Goal: Transaction & Acquisition: Purchase product/service

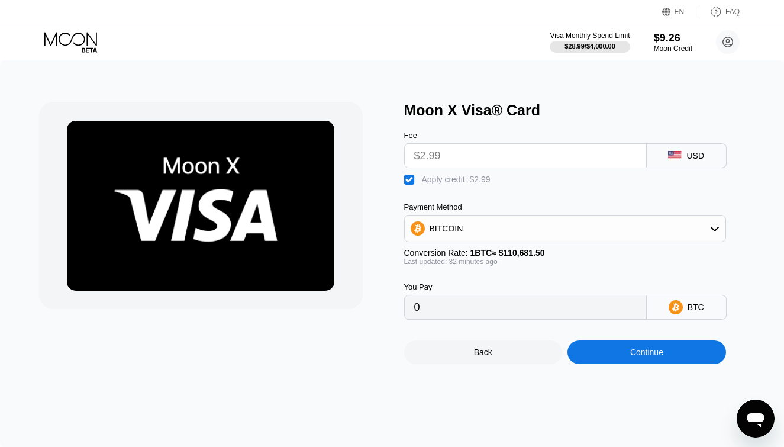
click at [88, 39] on icon at bounding box center [71, 42] width 55 height 21
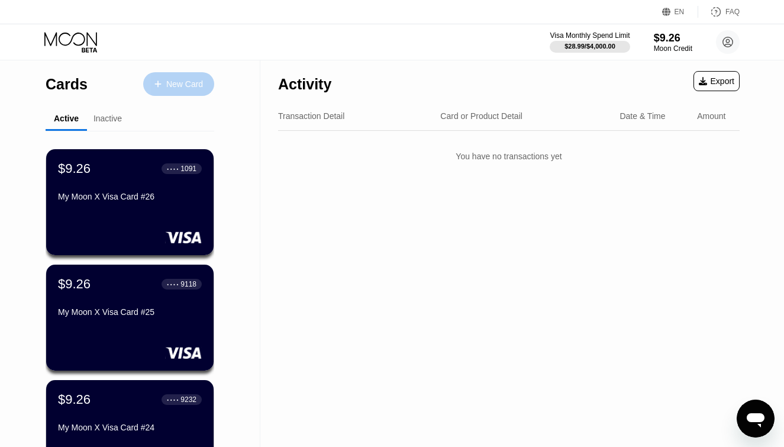
click at [170, 86] on div "New Card" at bounding box center [184, 84] width 37 height 10
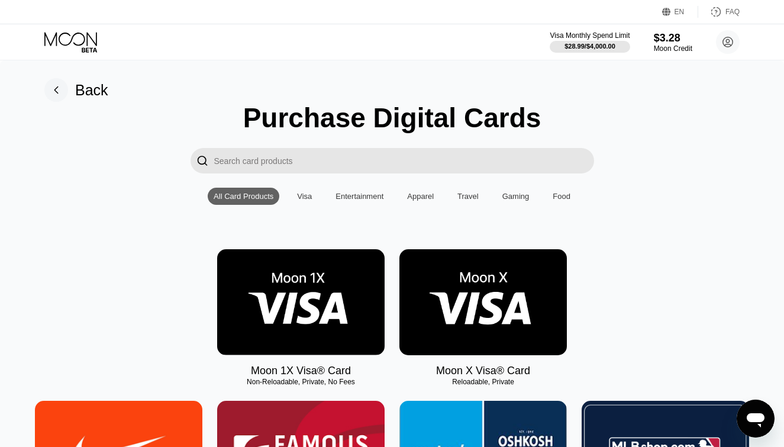
click at [426, 307] on img at bounding box center [482, 302] width 167 height 106
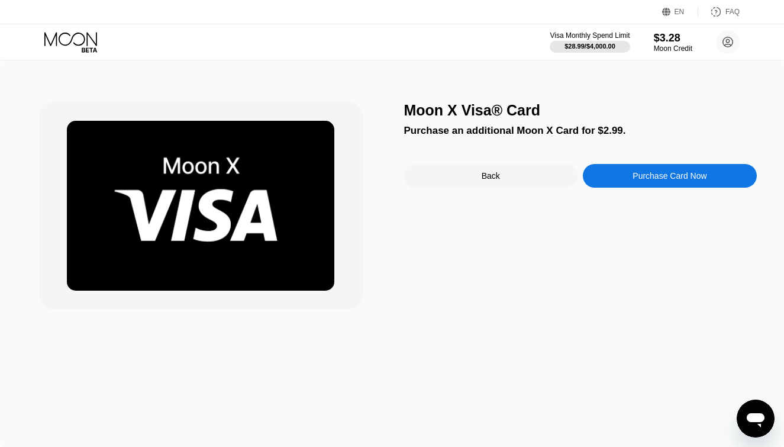
click at [667, 189] on div "Moon X Visa® Card Purchase an additional Moon X Card for $2.99. Back Purchase C…" at bounding box center [580, 205] width 353 height 207
click at [664, 180] on div "Purchase Card Now" at bounding box center [669, 175] width 74 height 9
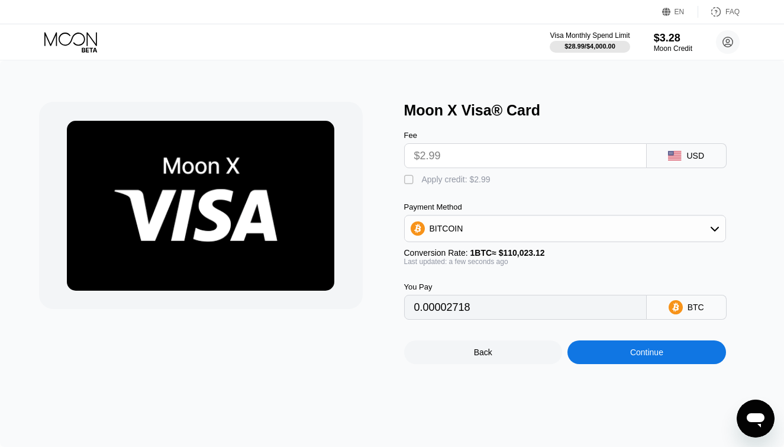
drag, startPoint x: 448, startPoint y: 184, endPoint x: 464, endPoint y: 197, distance: 21.1
click at [448, 183] on div "Apply credit: $2.99" at bounding box center [456, 179] width 69 height 9
type input "0"
click at [613, 356] on div "Continue" at bounding box center [646, 352] width 159 height 24
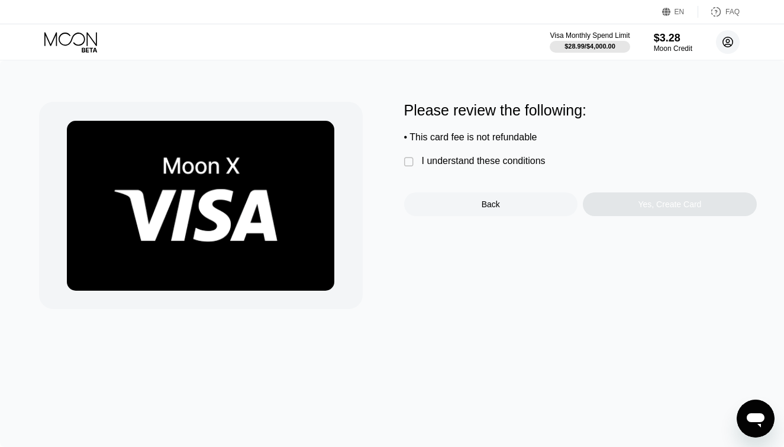
click at [724, 44] on circle at bounding box center [728, 42] width 24 height 24
